Goal: Find specific page/section: Find specific page/section

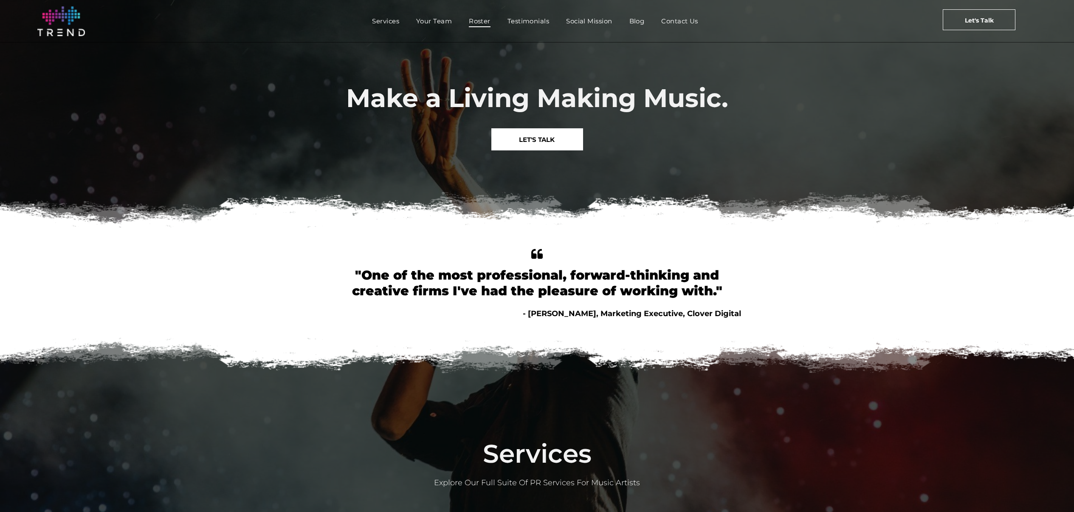
click at [475, 26] on span "Roster" at bounding box center [480, 21] width 22 height 12
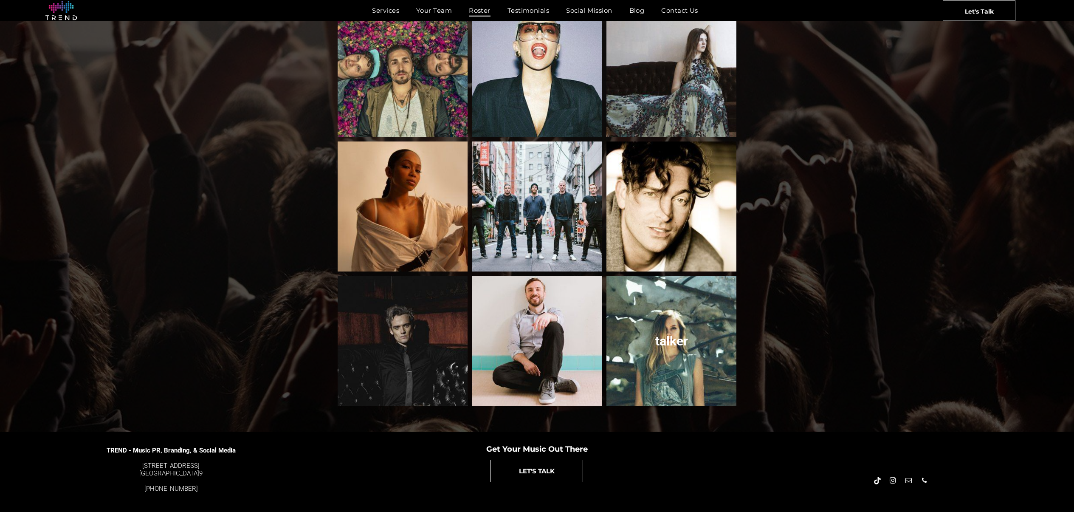
scroll to position [746, 0]
